Goal: Navigation & Orientation: Find specific page/section

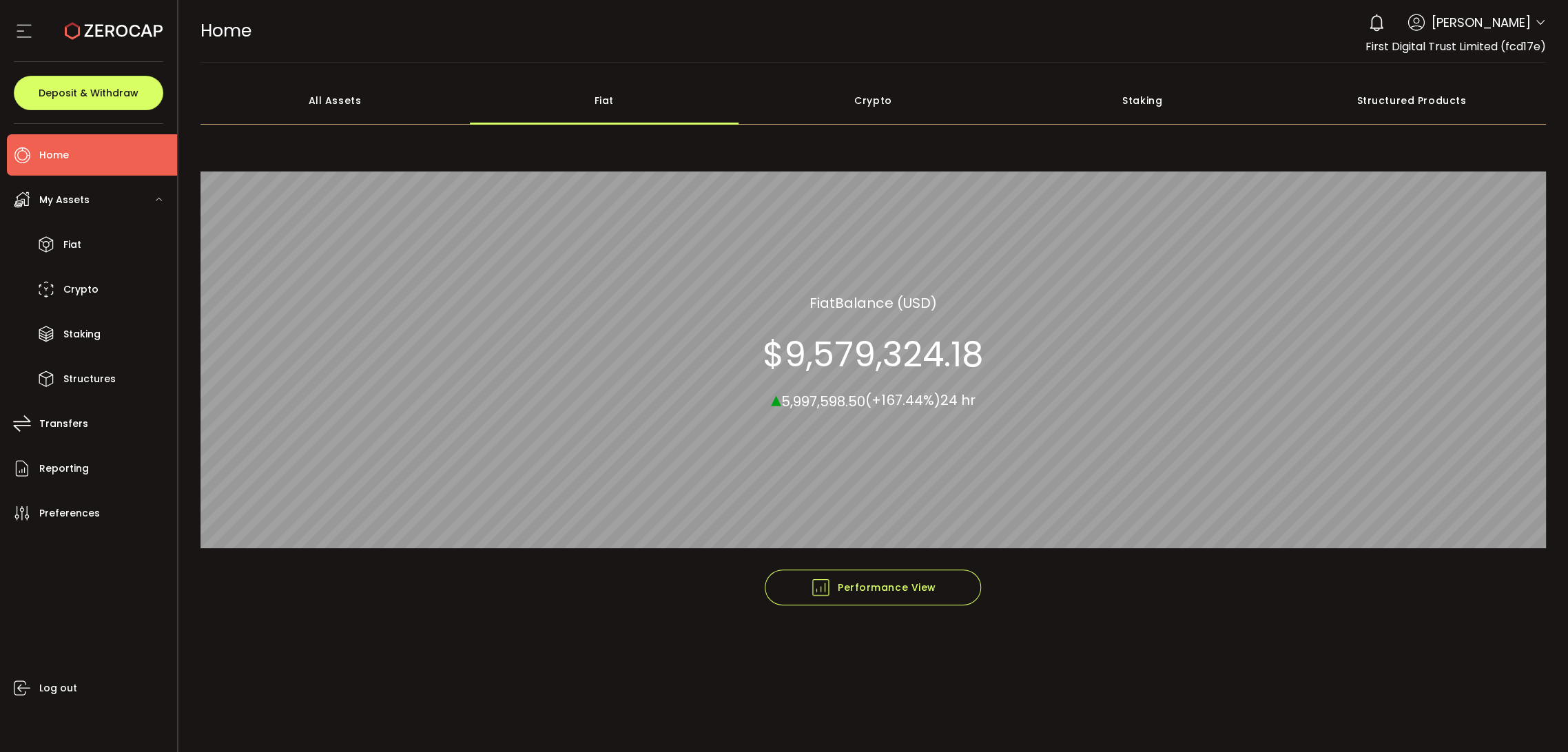
click at [322, 93] on div "All Assets" at bounding box center [335, 100] width 269 height 48
click at [550, 104] on div "Fiat" at bounding box center [604, 100] width 269 height 48
click at [331, 83] on div "All Assets" at bounding box center [335, 100] width 269 height 48
click at [528, 93] on div "Fiat" at bounding box center [604, 100] width 269 height 48
